Goal: Transaction & Acquisition: Purchase product/service

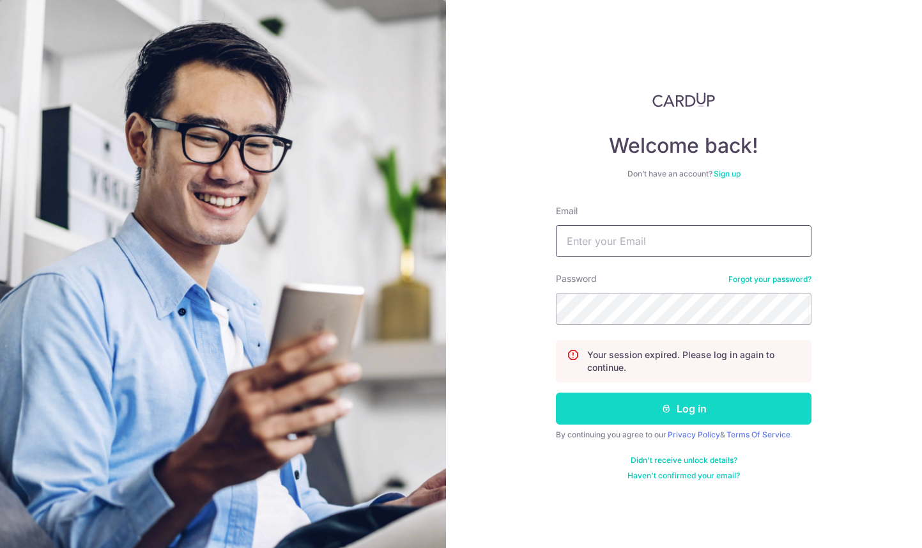
type input "riyu_louis@hotmail.com"
click at [681, 402] on button "Log in" at bounding box center [684, 408] width 256 height 32
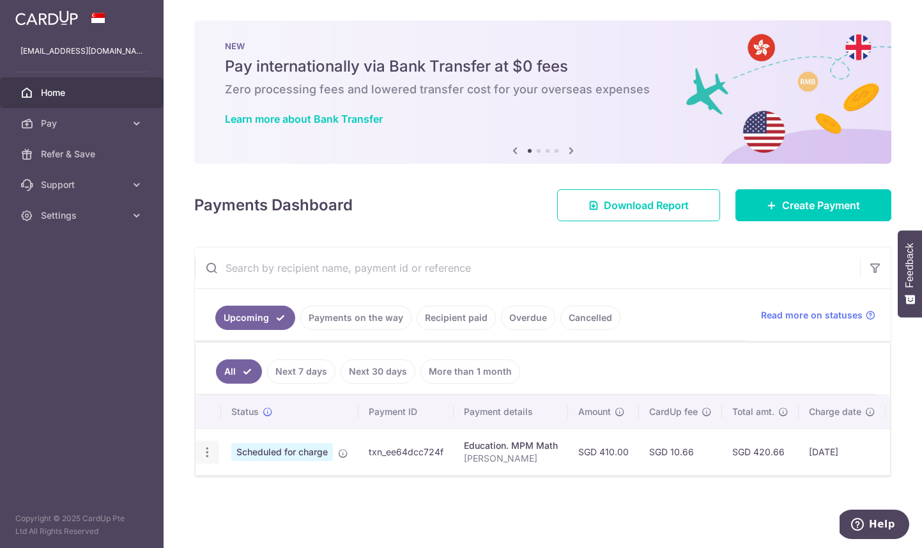
click at [210, 453] on icon "button" at bounding box center [207, 452] width 13 height 13
click at [240, 518] on span "Cancel payment" at bounding box center [276, 518] width 86 height 15
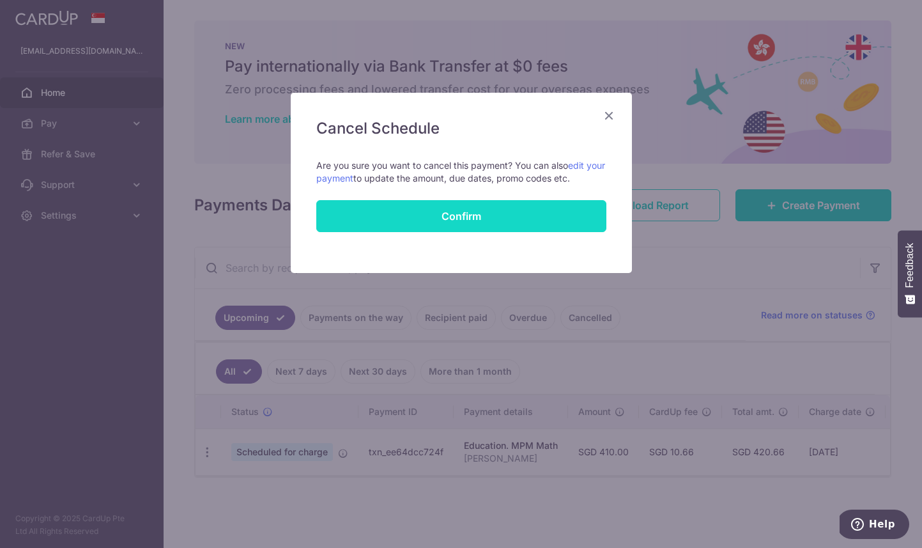
click at [482, 219] on button "Confirm" at bounding box center [461, 216] width 290 height 32
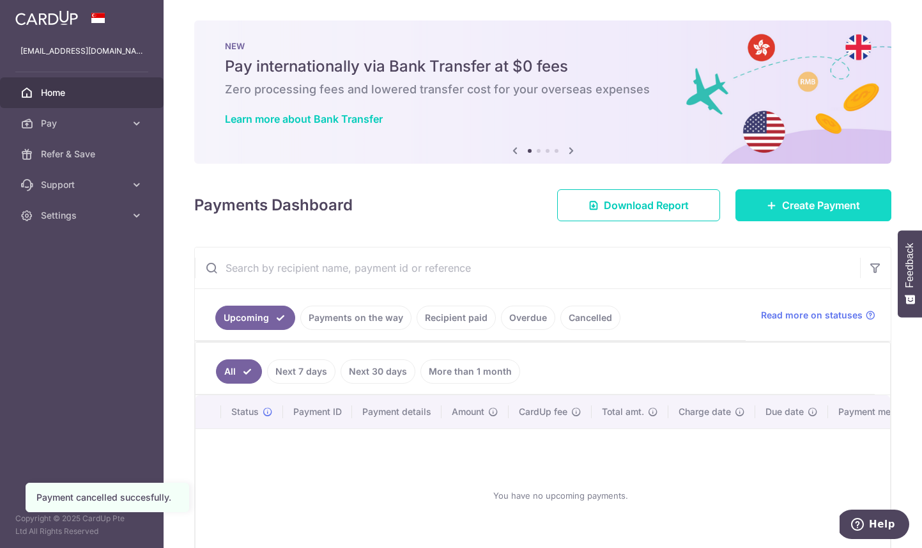
click at [823, 208] on span "Create Payment" at bounding box center [821, 205] width 78 height 15
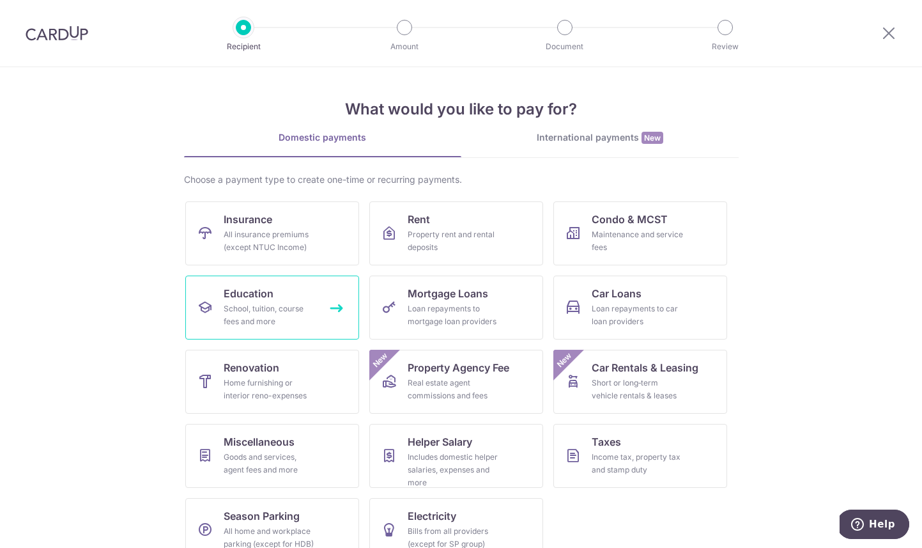
click at [256, 299] on span "Education" at bounding box center [249, 293] width 50 height 15
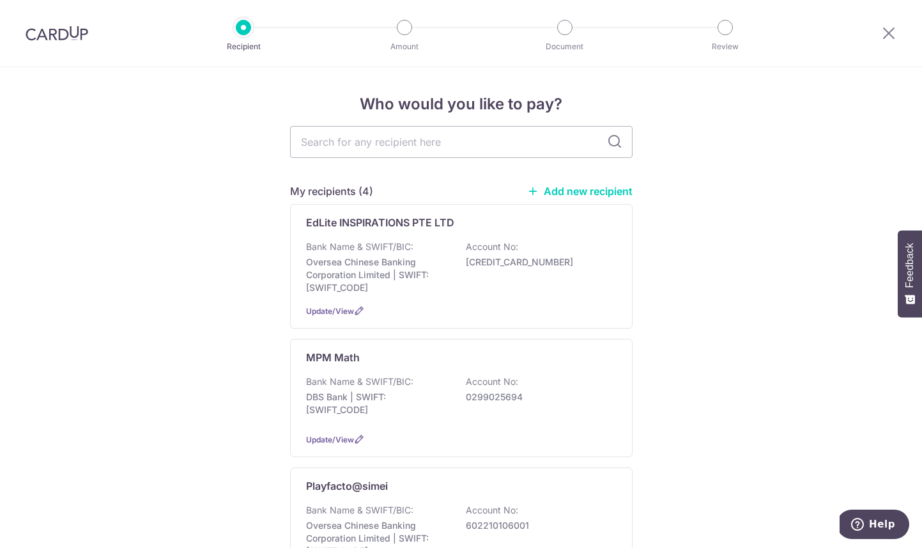
click at [553, 187] on link "Add new recipient" at bounding box center [579, 191] width 105 height 13
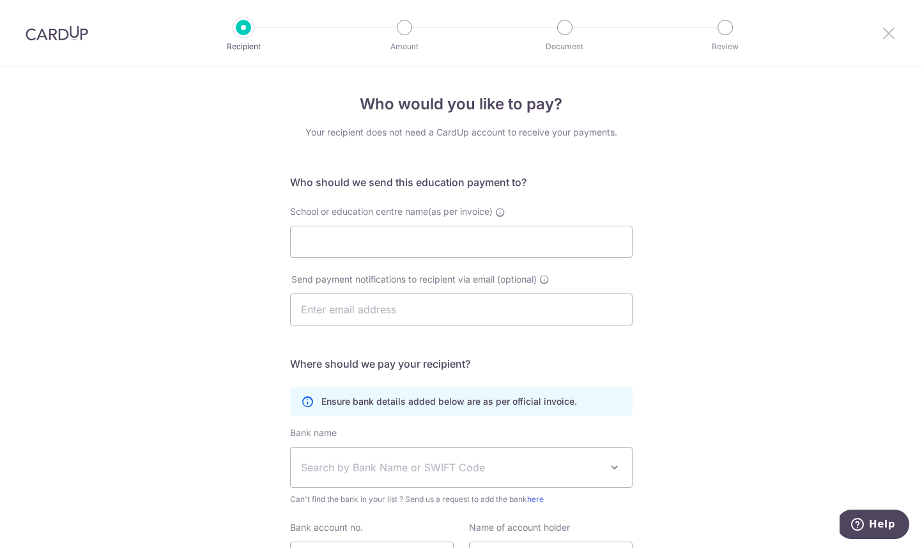
click at [882, 36] on icon at bounding box center [888, 33] width 15 height 16
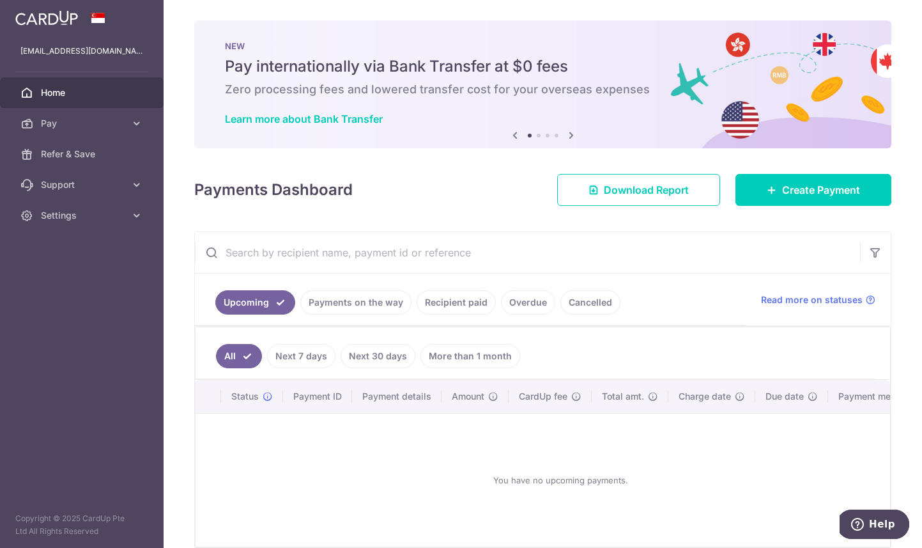
click at [449, 305] on link "Recipient paid" at bounding box center [456, 302] width 79 height 24
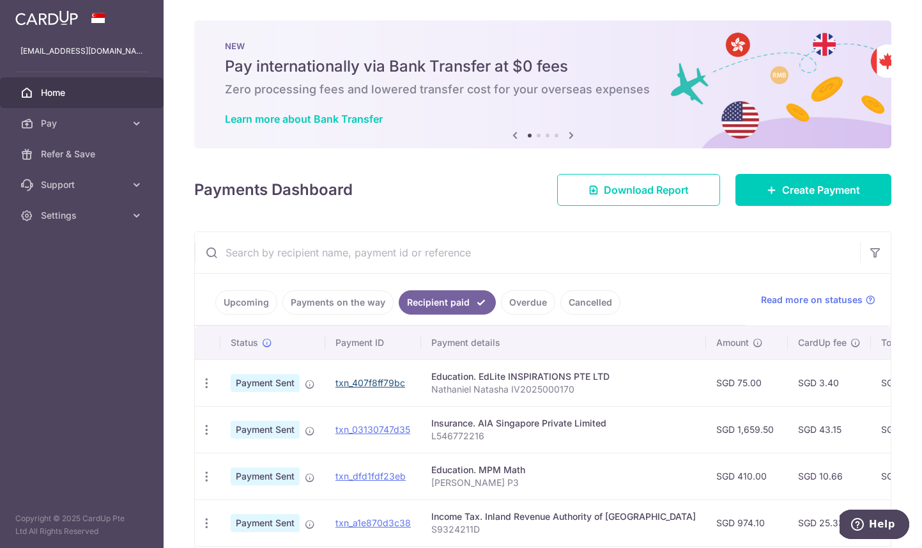
click at [394, 377] on link "txn_407f8ff79bc" at bounding box center [371, 382] width 70 height 11
click at [844, 183] on span "Create Payment" at bounding box center [821, 189] width 78 height 15
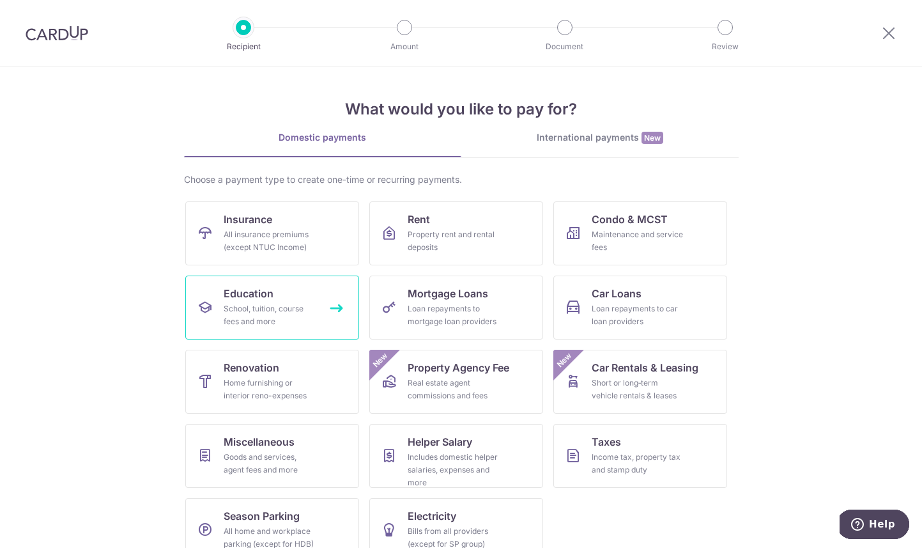
click at [263, 306] on div "School, tuition, course fees and more" at bounding box center [270, 315] width 92 height 26
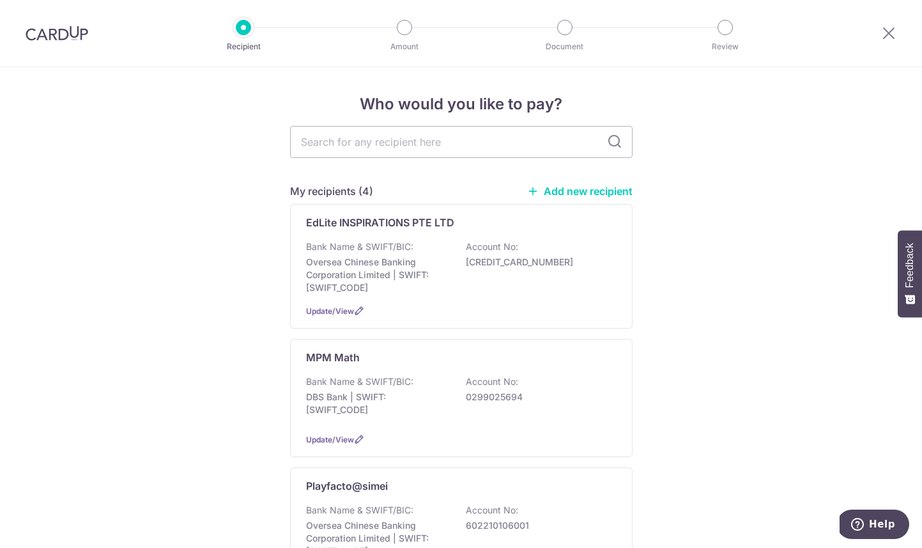
click at [599, 183] on div "My recipients (4) Add new recipient" at bounding box center [461, 190] width 343 height 15
click at [601, 189] on link "Add new recipient" at bounding box center [579, 191] width 105 height 13
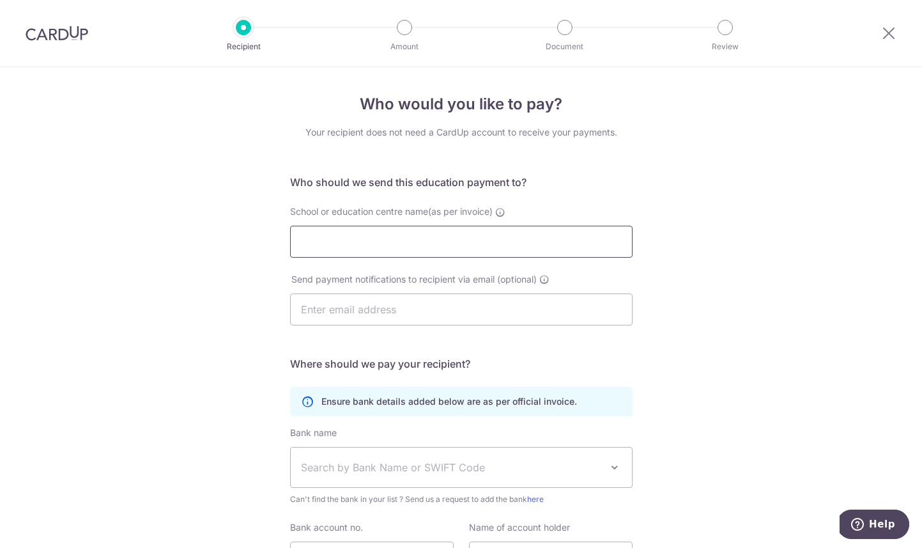
click at [568, 242] on input "School or education centre name(as per invoice)" at bounding box center [461, 242] width 343 height 32
paste input "Mind Stretcher Learning Centre (Simei) Pte Ltd"
type input "Mind Stretcher Learning Centre (Simei) Pte Ltd"
click at [481, 295] on input "text" at bounding box center [461, 309] width 343 height 32
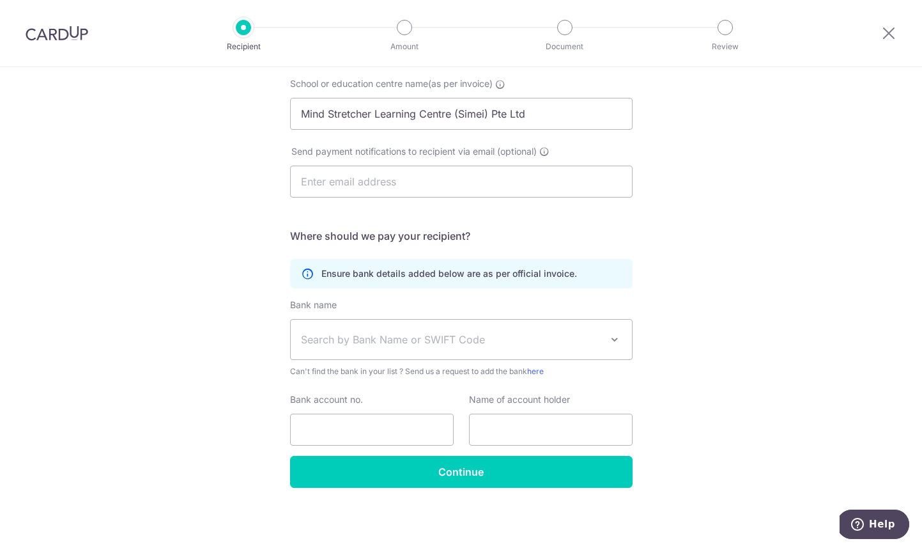
click at [433, 336] on span "Search by Bank Name or SWIFT Code" at bounding box center [451, 339] width 300 height 15
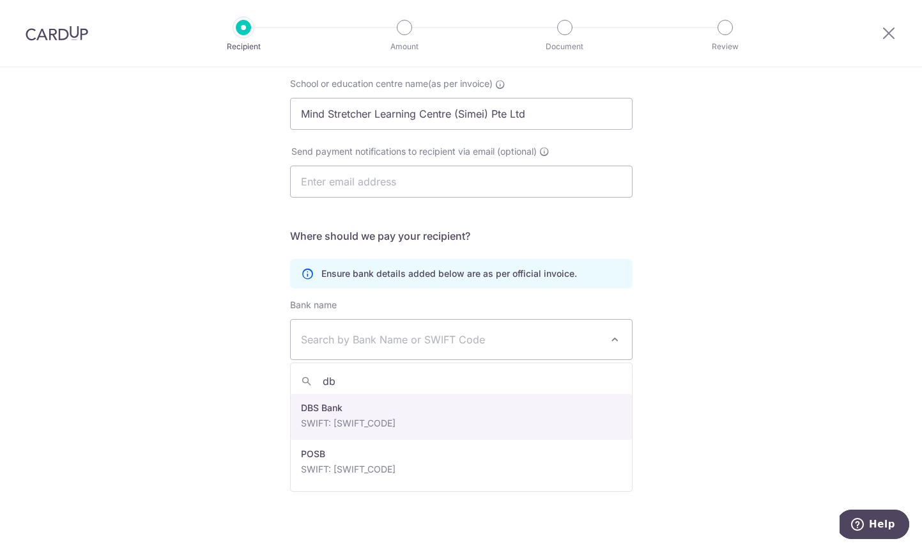
type input "dbs"
select select "6"
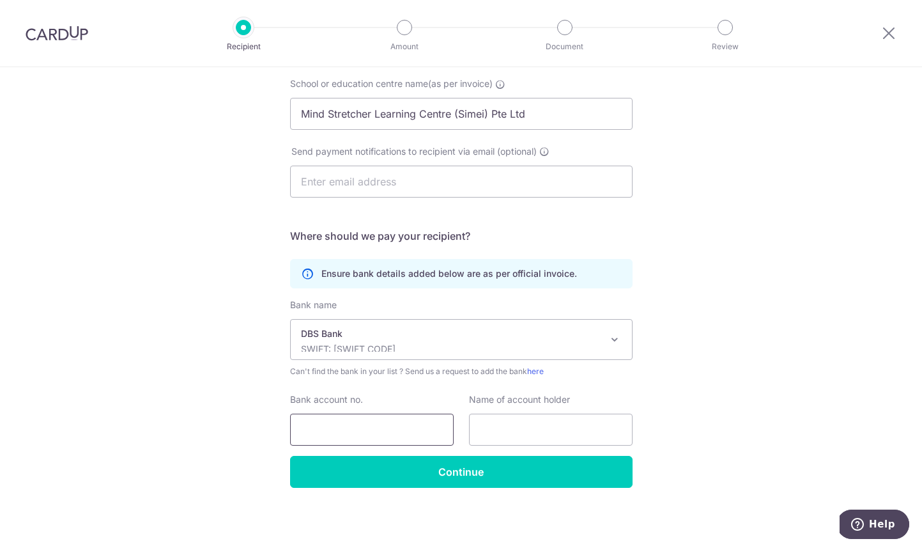
click at [406, 429] on input "Bank account no." at bounding box center [372, 430] width 164 height 32
paste input "0720354702"
type input "0720354702"
click at [506, 421] on input "text" at bounding box center [551, 430] width 164 height 32
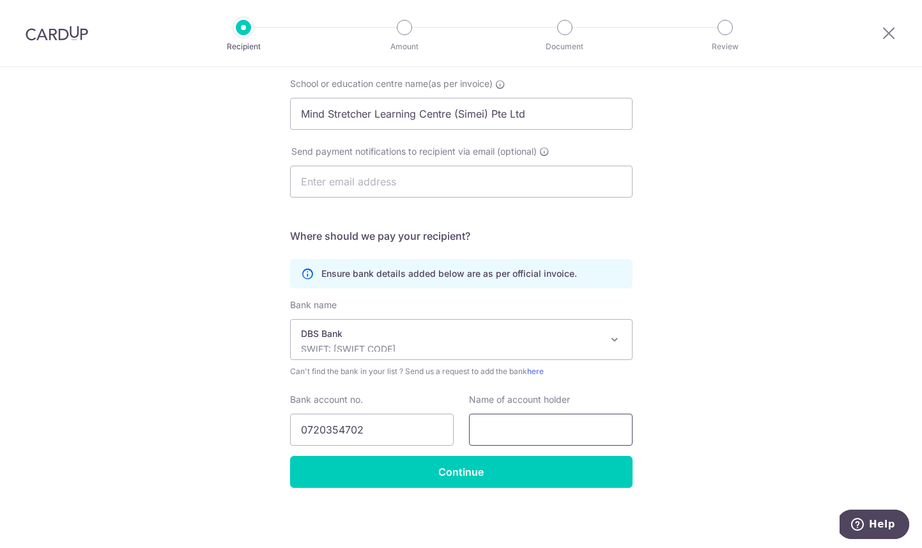
paste input "MIND STRETCHER (SIMEI)"
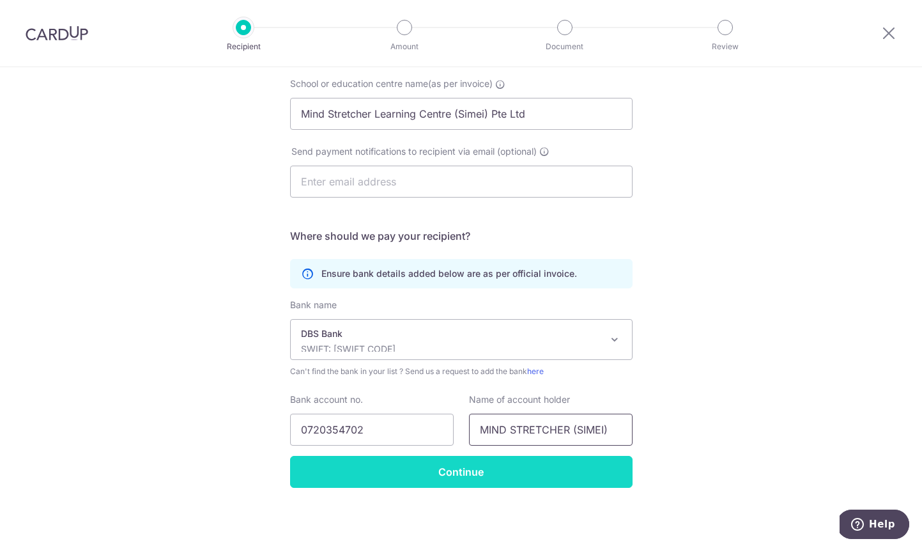
type input "MIND STRETCHER (SIMEI)"
click at [461, 475] on input "Continue" at bounding box center [461, 472] width 343 height 32
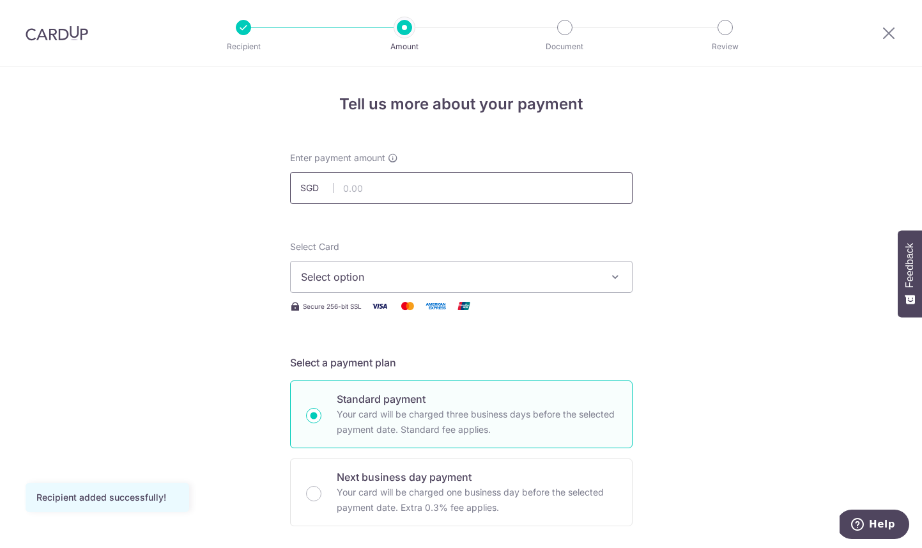
click at [501, 179] on input "text" at bounding box center [461, 188] width 343 height 32
type input "488.32"
click at [446, 291] on button "Select option" at bounding box center [461, 277] width 343 height 32
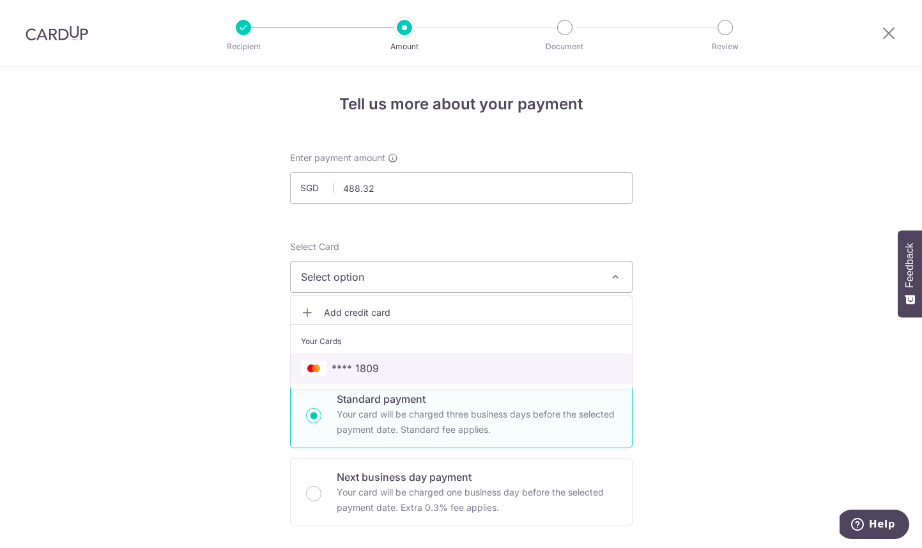
click at [411, 377] on link "**** 1809" at bounding box center [461, 368] width 341 height 31
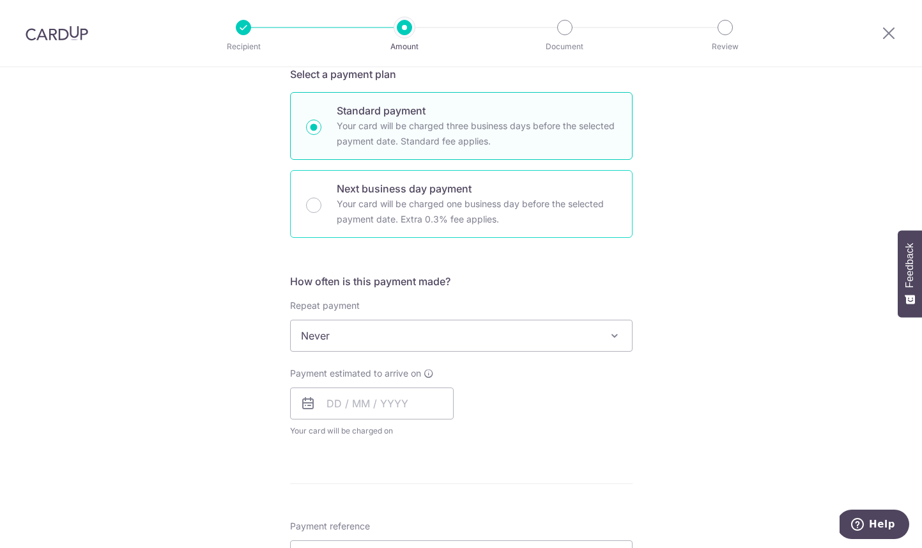
scroll to position [295, 0]
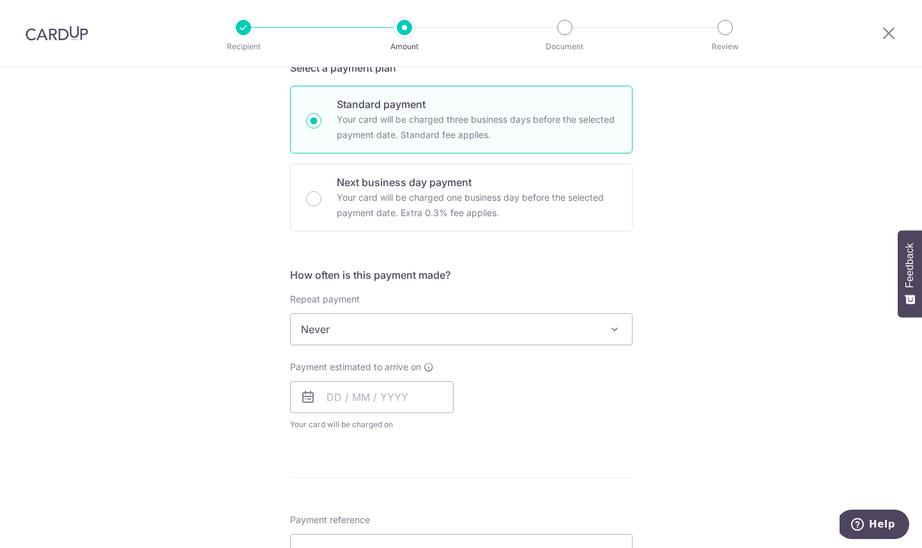
click at [446, 337] on span "Never" at bounding box center [461, 329] width 341 height 31
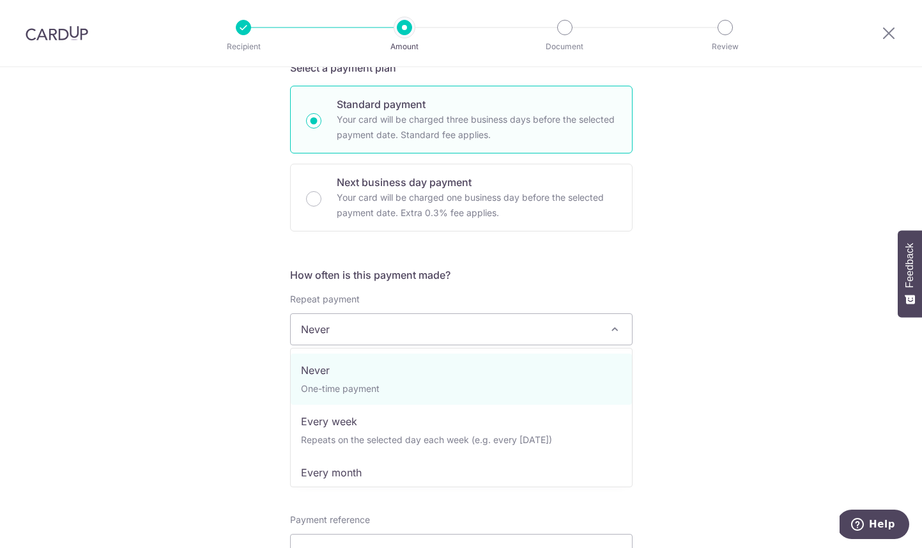
click at [467, 283] on div "How often is this payment made? Repeat payment Never Every week Every month Eve…" at bounding box center [461, 354] width 343 height 174
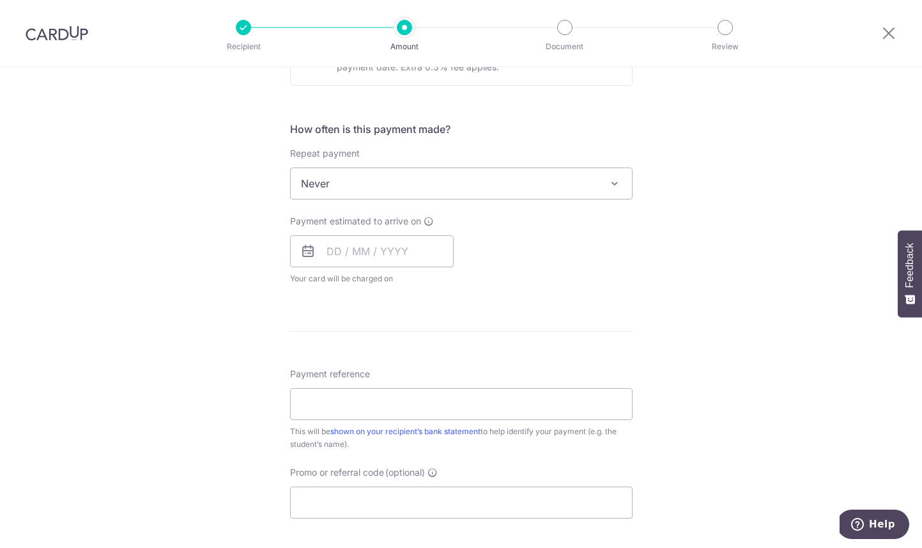
scroll to position [453, 0]
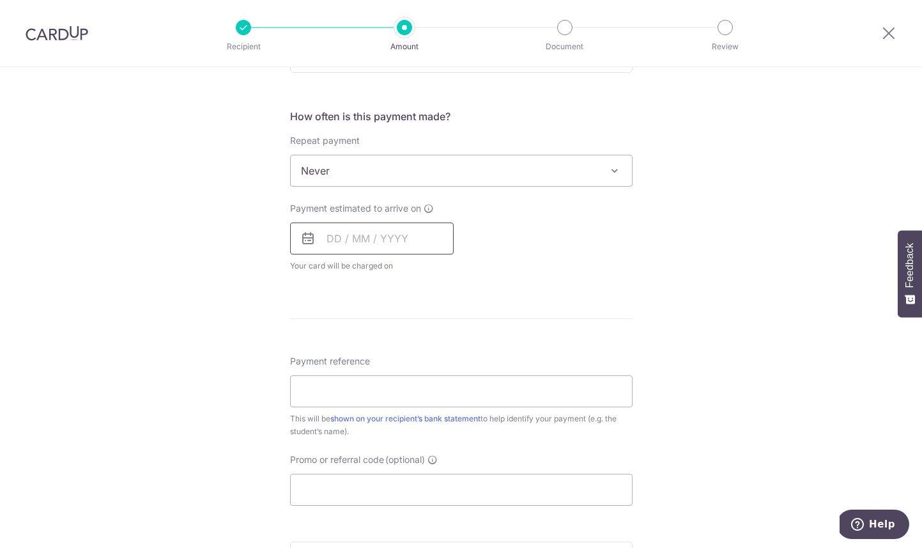
click at [407, 246] on input "text" at bounding box center [372, 238] width 164 height 32
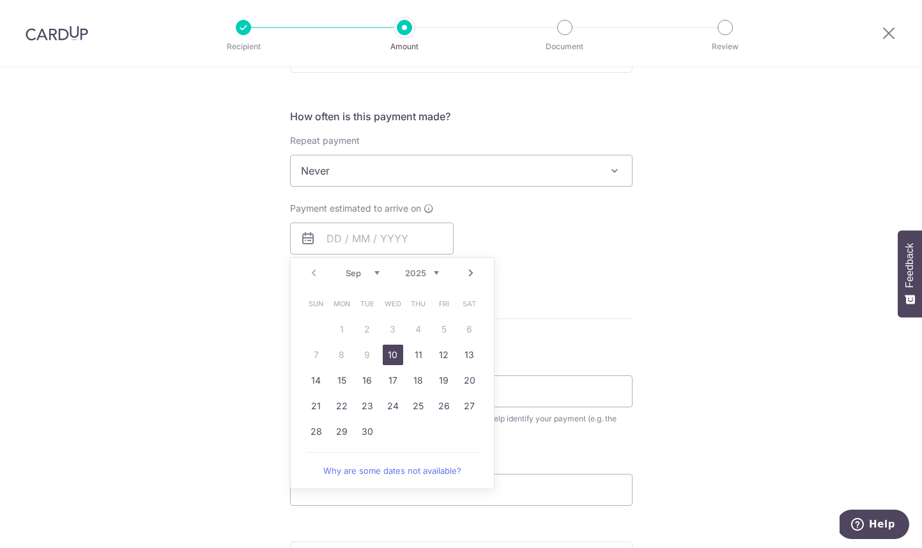
click at [531, 240] on div "Payment estimated to arrive on Prev Next Sep Oct Nov Dec 2025 2026 2027 2028 20…" at bounding box center [462, 237] width 358 height 70
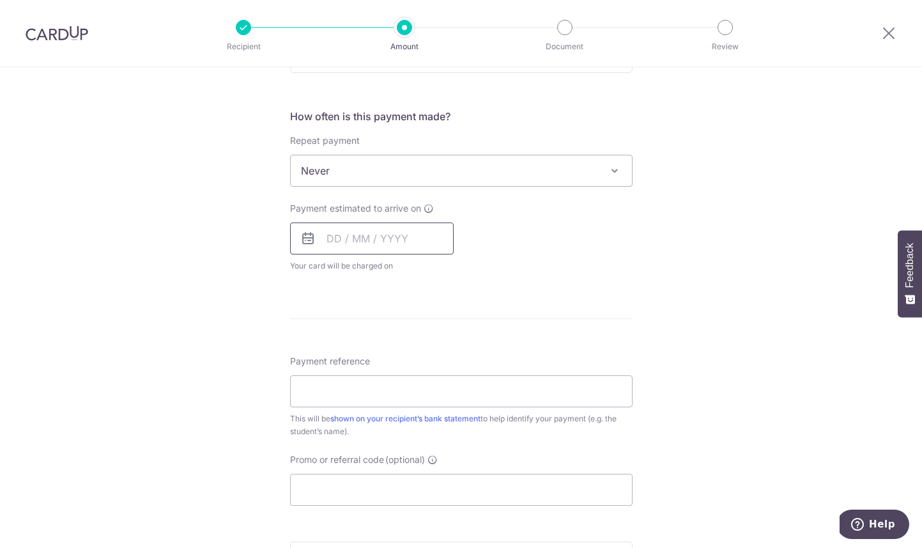
click at [389, 232] on input "text" at bounding box center [372, 238] width 164 height 32
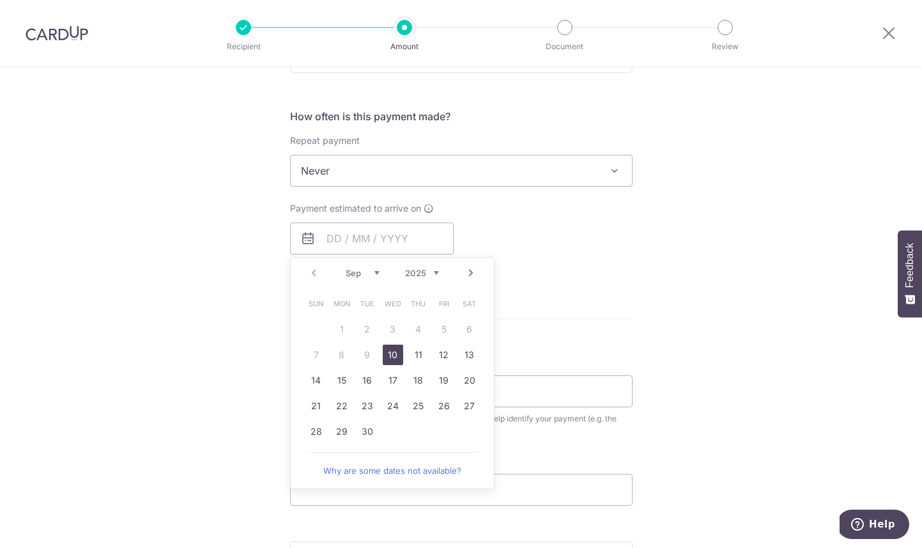
click at [395, 352] on link "10" at bounding box center [393, 355] width 20 height 20
type input "10/09/2025"
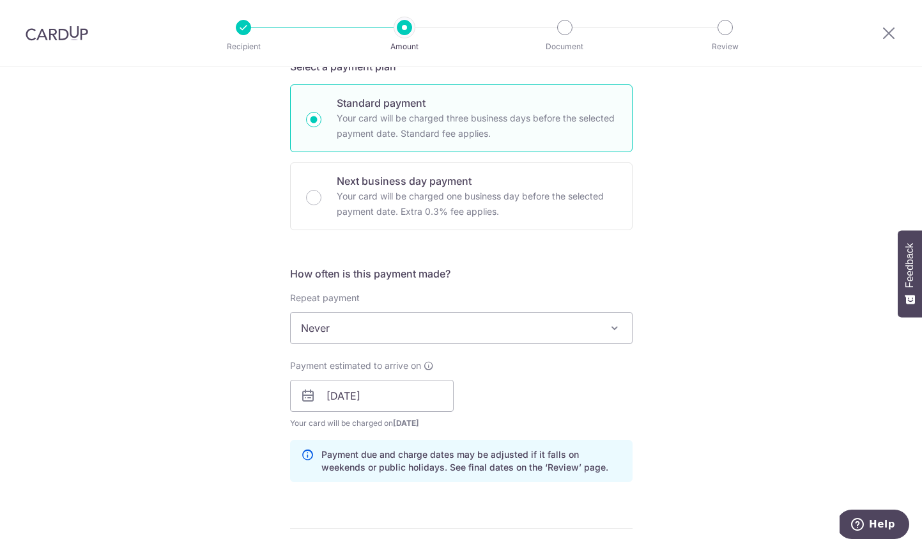
scroll to position [279, 0]
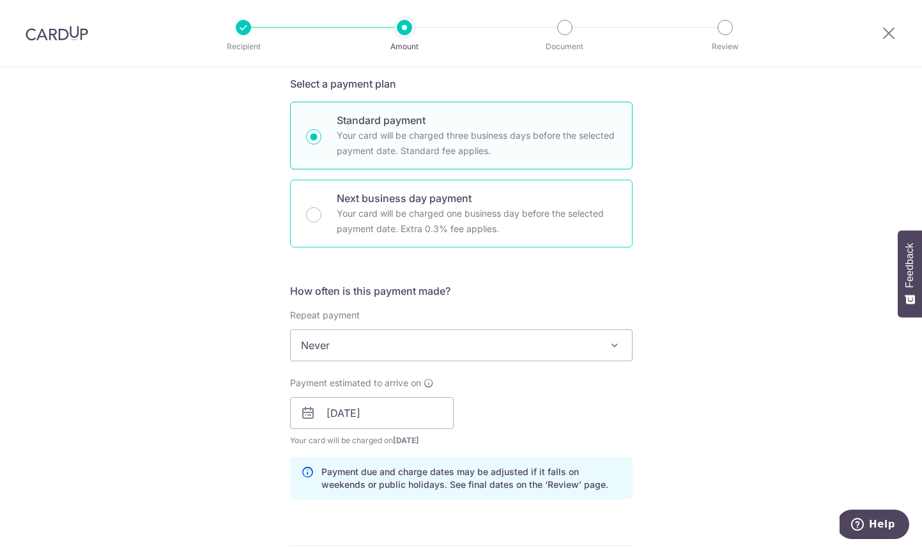
click at [486, 204] on p "Next business day payment" at bounding box center [477, 197] width 280 height 15
click at [322, 207] on input "Next business day payment Your card will be charged one business day before the…" at bounding box center [313, 214] width 15 height 15
radio input "false"
radio input "true"
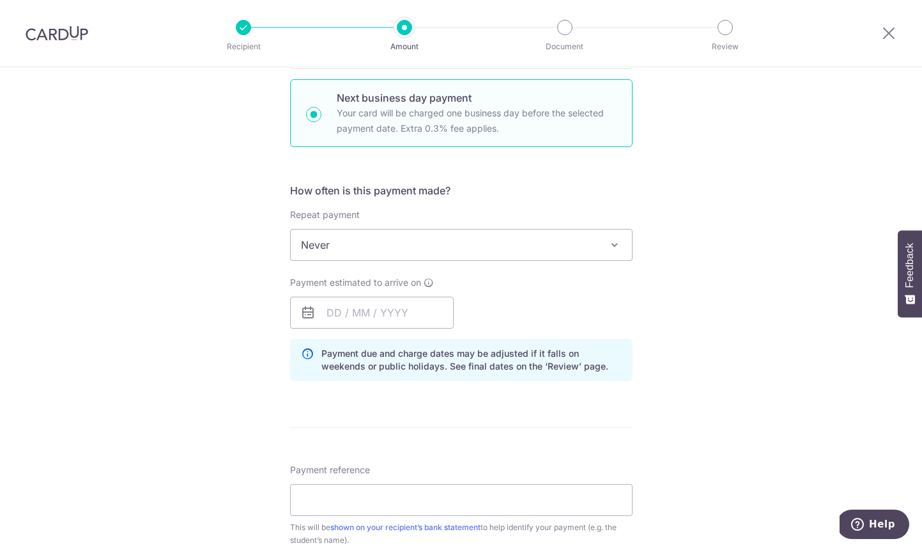
scroll to position [386, 0]
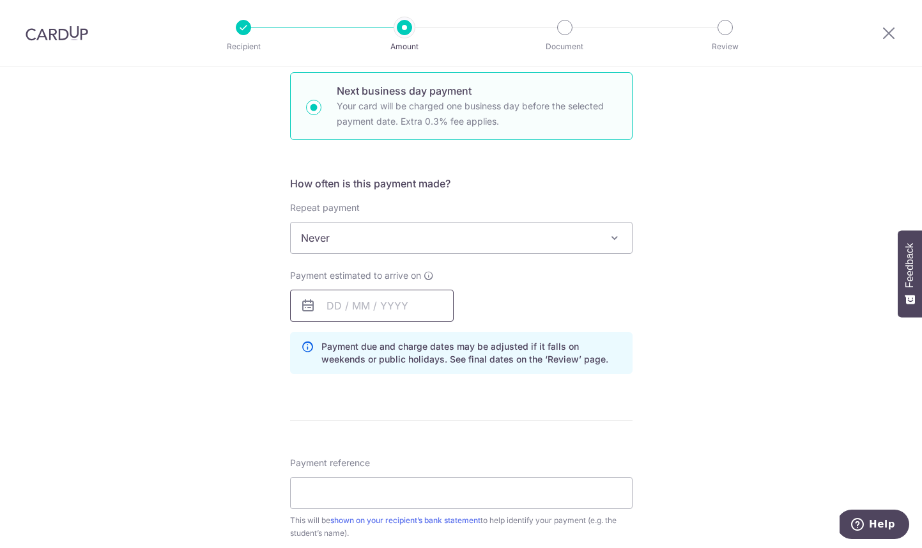
click at [381, 305] on input "text" at bounding box center [372, 306] width 164 height 32
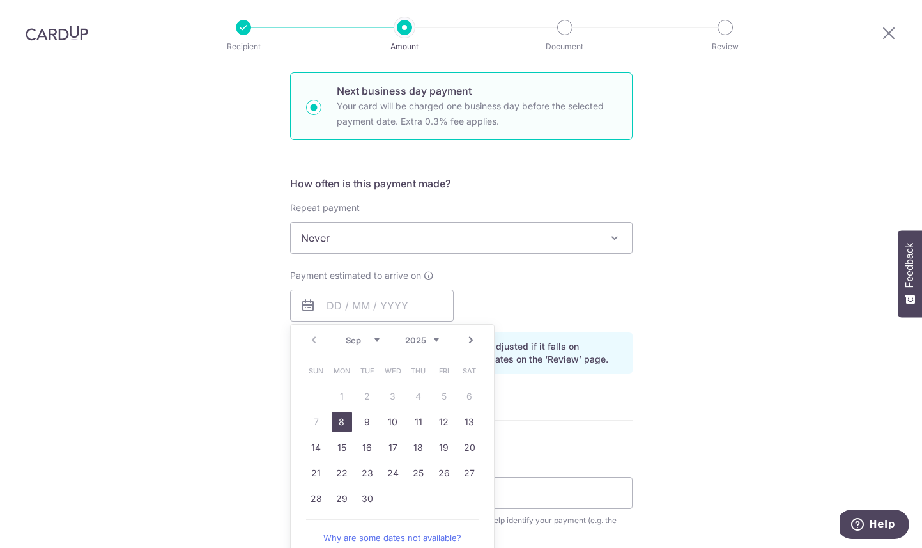
click at [347, 419] on link "8" at bounding box center [342, 422] width 20 height 20
type input "08/09/2025"
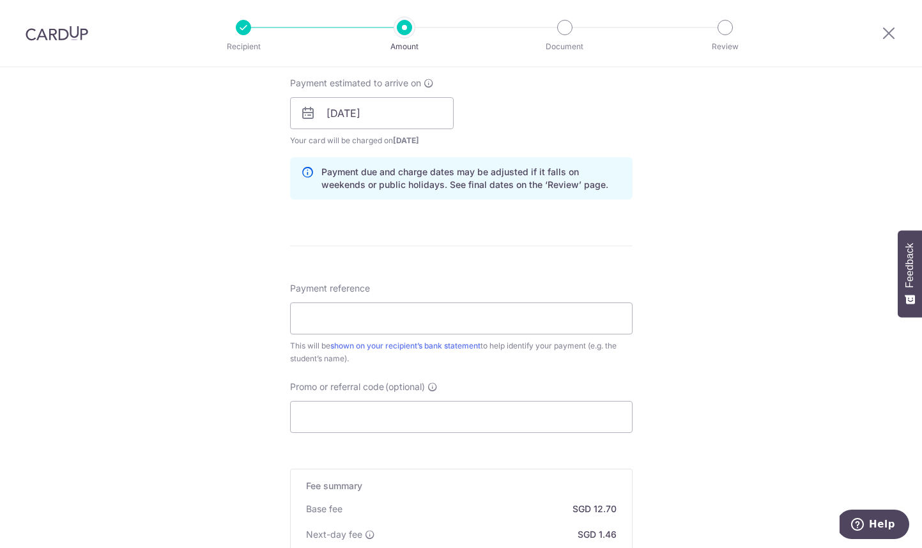
scroll to position [560, 0]
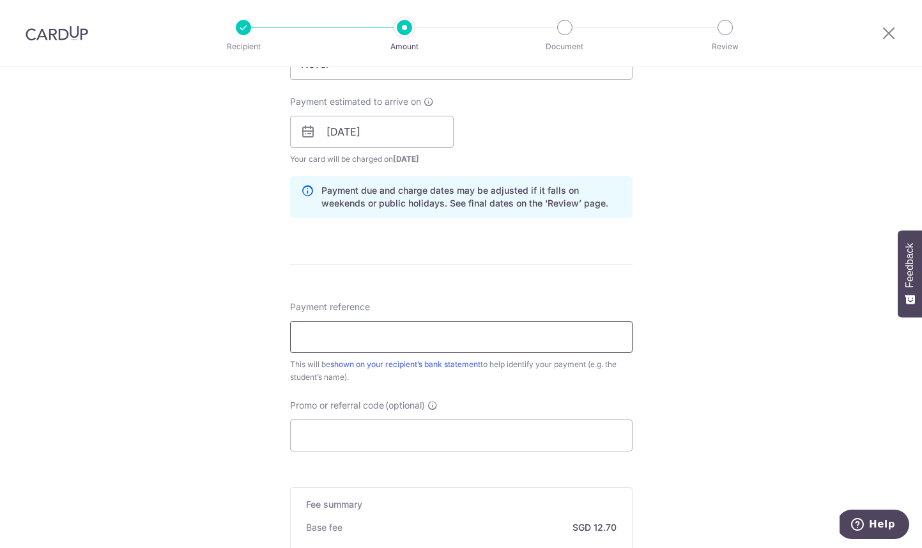
click at [521, 330] on input "Payment reference" at bounding box center [461, 337] width 343 height 32
click at [449, 336] on input "Payment reference" at bounding box center [461, 337] width 343 height 32
paste input "STM9187 4343"
type input "STM9187 4343"
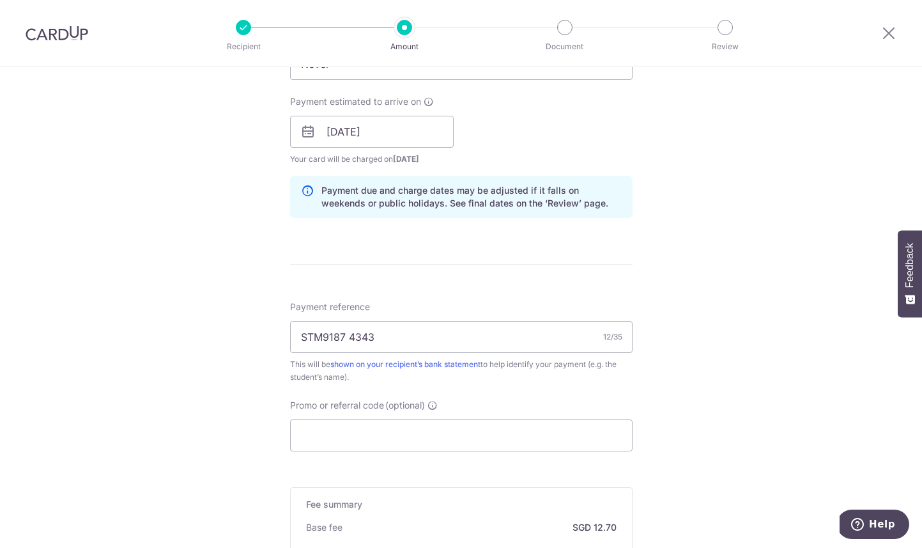
click at [460, 311] on div "Payment reference STM9187 4343 12/35 This will be shown on your recipient’s ban…" at bounding box center [461, 341] width 343 height 83
click at [403, 435] on input "Promo or referral code (optional)" at bounding box center [461, 435] width 343 height 32
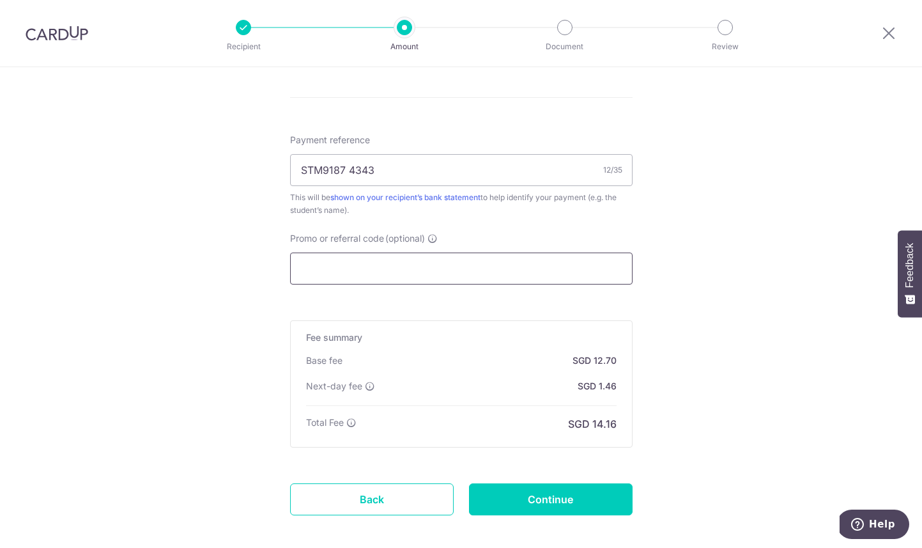
scroll to position [790, 0]
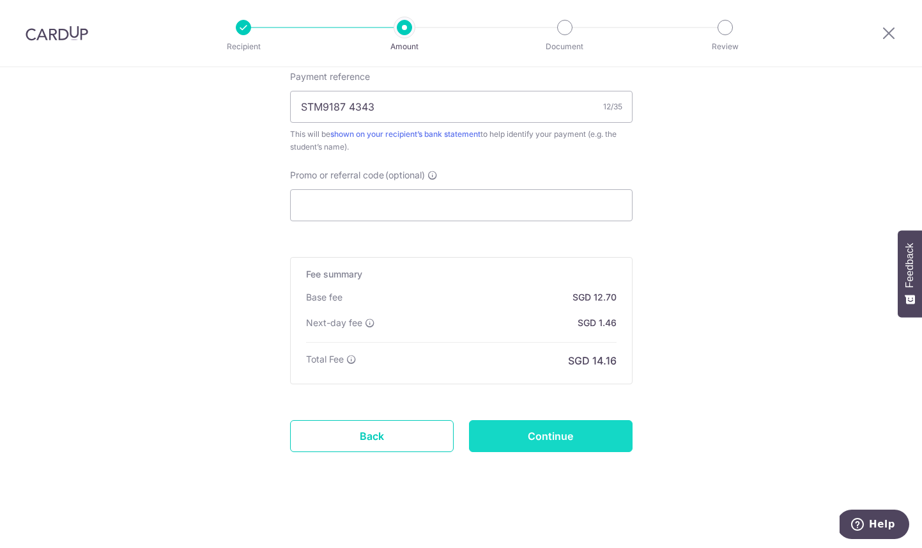
click at [536, 441] on input "Continue" at bounding box center [551, 436] width 164 height 32
type input "Create Schedule"
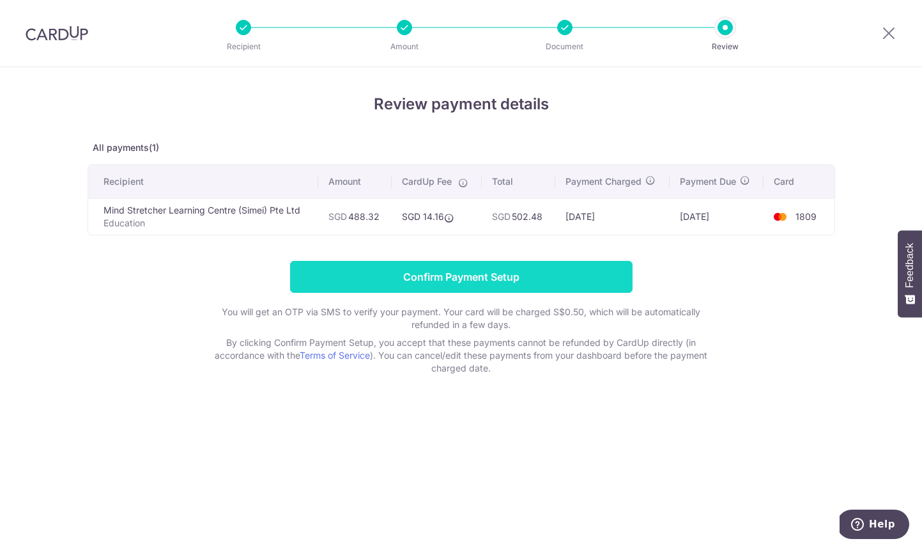
click at [604, 289] on input "Confirm Payment Setup" at bounding box center [461, 277] width 343 height 32
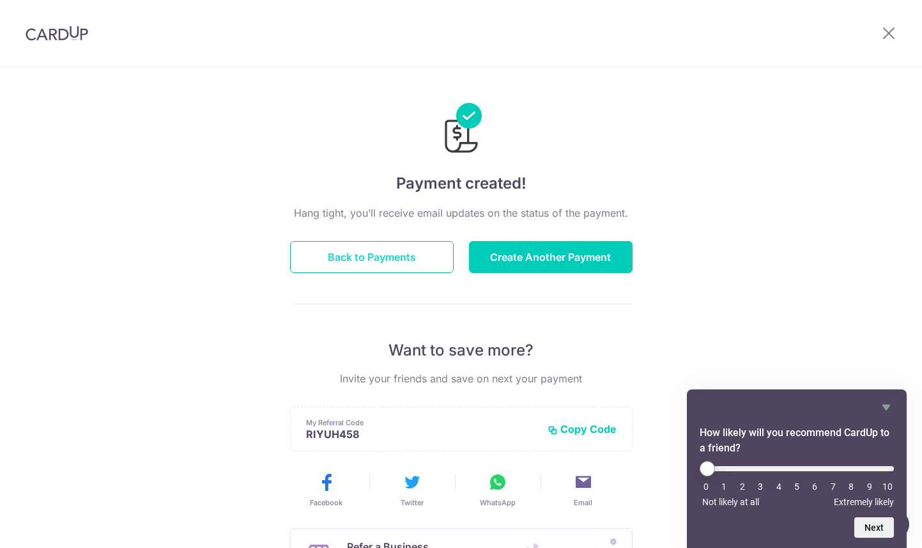
click at [438, 264] on button "Back to Payments" at bounding box center [372, 257] width 164 height 32
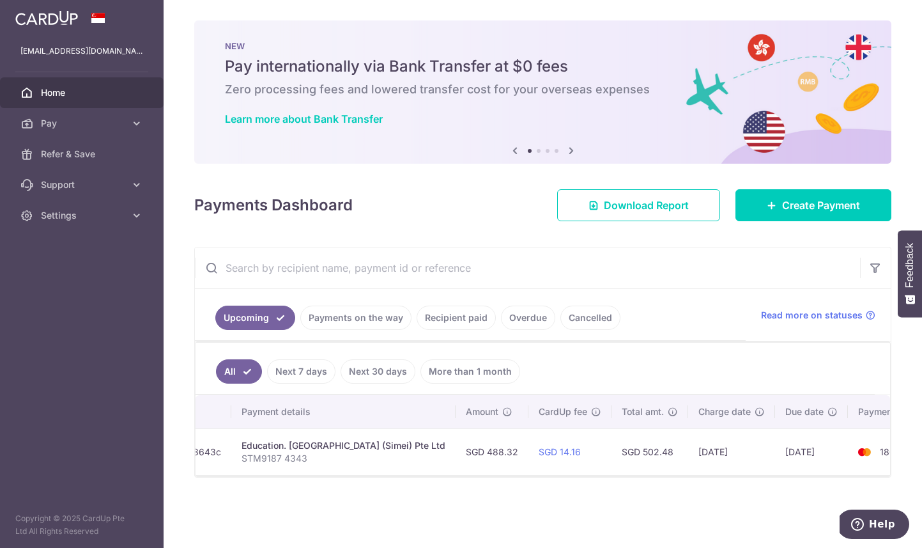
scroll to position [0, 318]
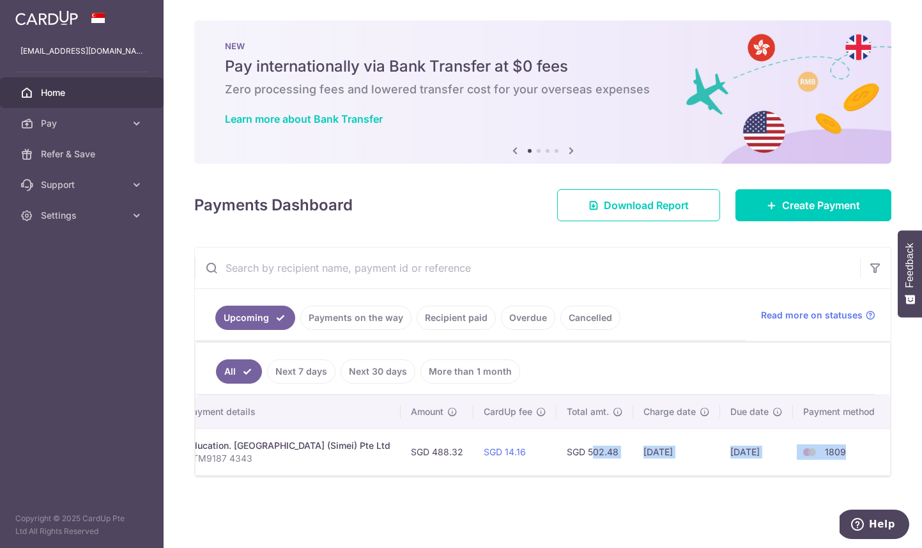
drag, startPoint x: 572, startPoint y: 452, endPoint x: 864, endPoint y: 455, distance: 292.1
click at [864, 455] on tr "Update payment Cancel payment Scheduled for charge txn_0bab938643c Education. M…" at bounding box center [402, 451] width 976 height 47
click at [699, 515] on div "× Pause Schedule Pause all future payments in this series Pause just this one p…" at bounding box center [543, 274] width 759 height 548
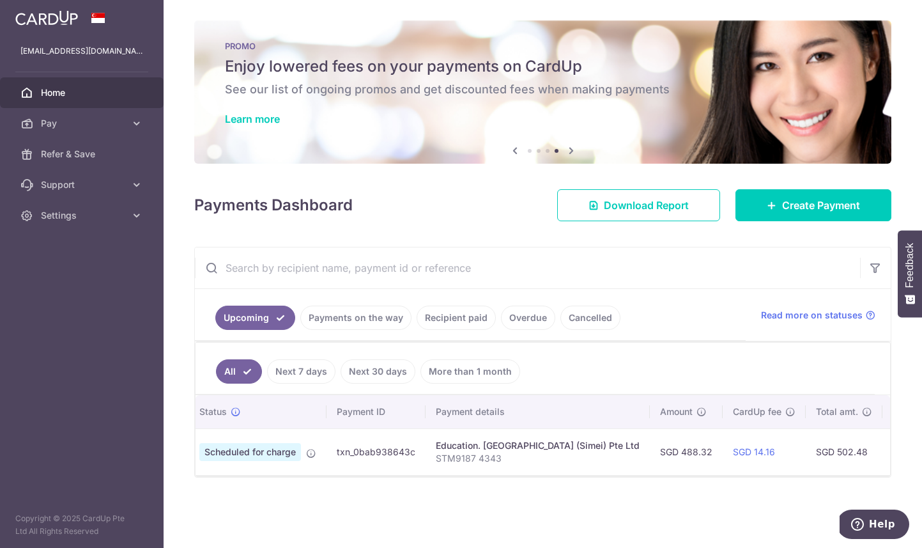
scroll to position [0, 0]
